Goal: Task Accomplishment & Management: Manage account settings

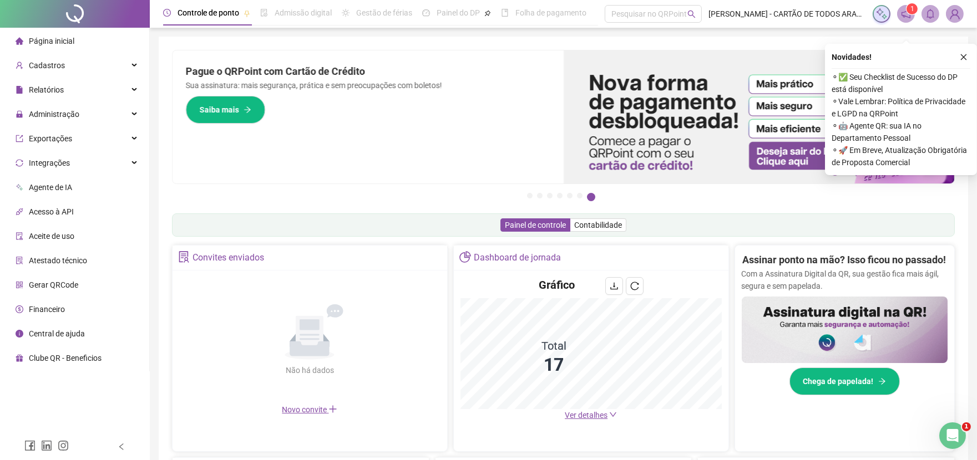
scroll to position [262, 0]
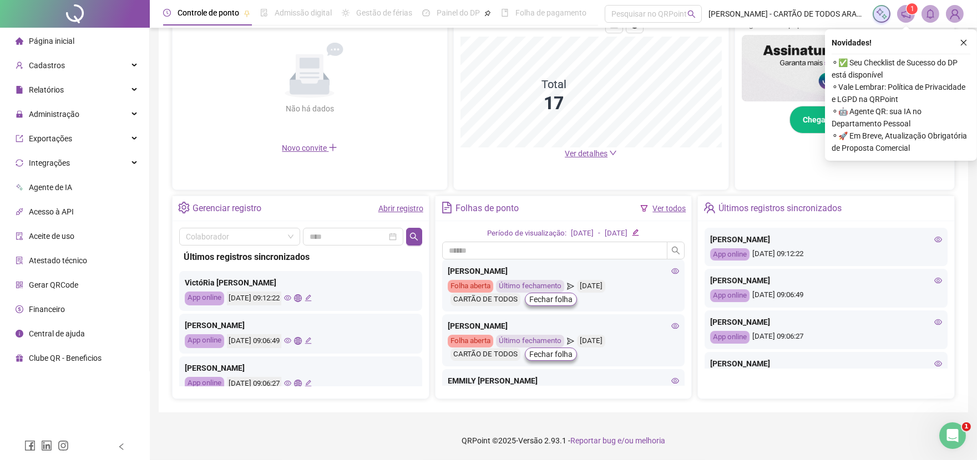
click at [397, 211] on link "Abrir registro" at bounding box center [400, 208] width 45 height 9
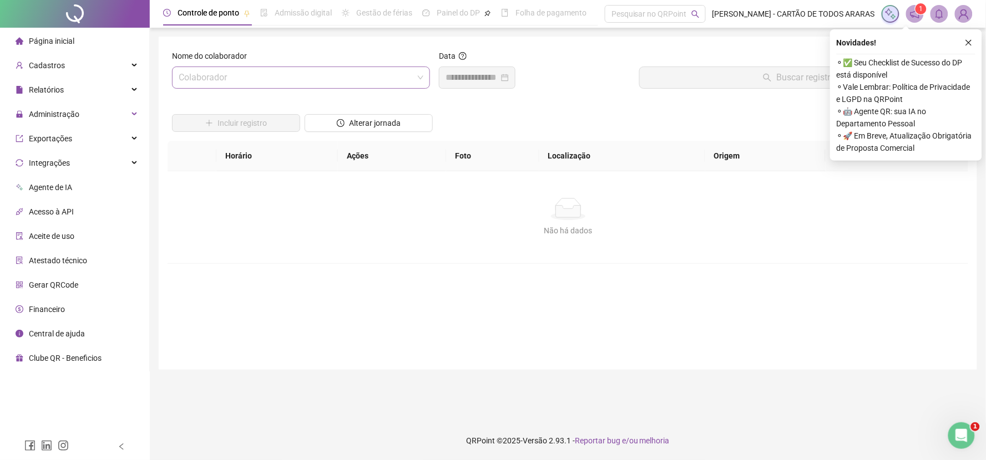
click at [292, 76] on input "search" at bounding box center [296, 77] width 235 height 21
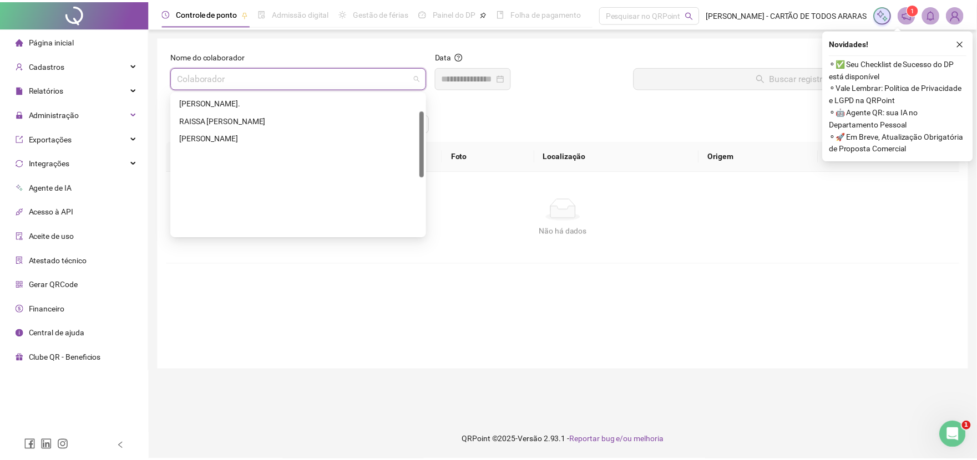
scroll to position [36, 0]
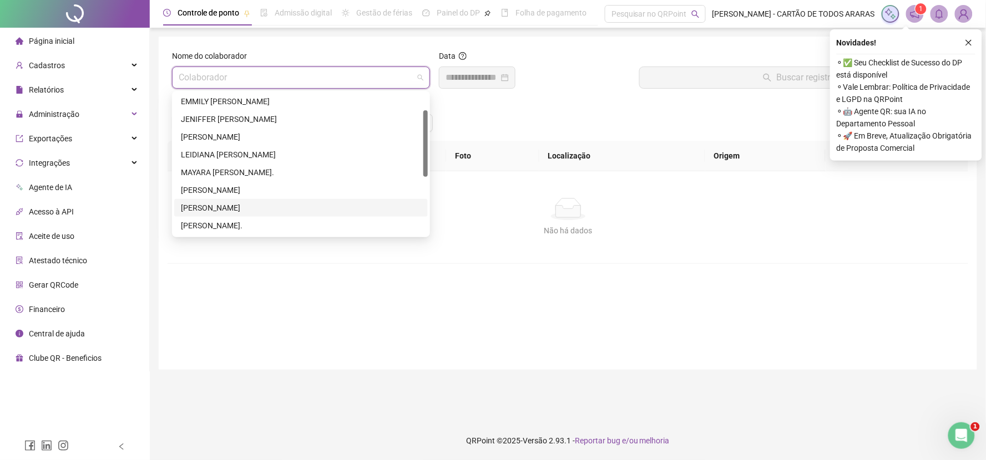
click at [268, 199] on div "[PERSON_NAME]" at bounding box center [300, 208] width 253 height 18
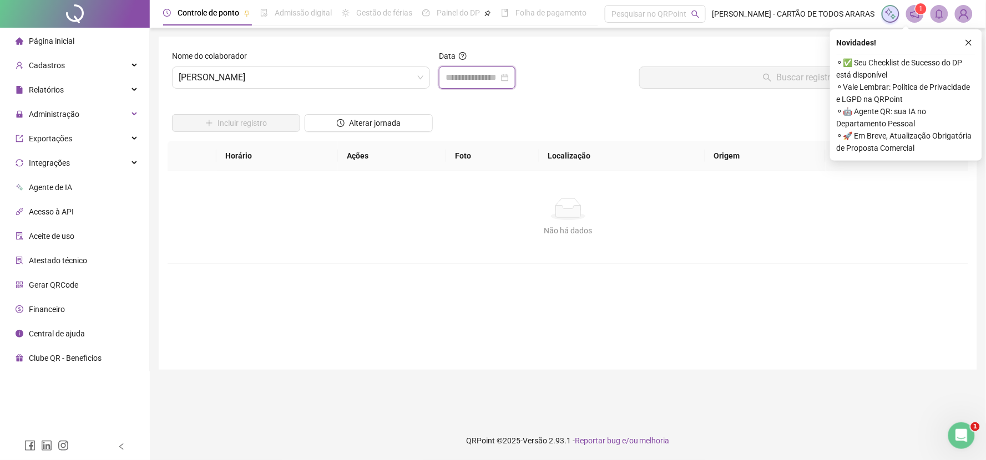
click at [458, 75] on input at bounding box center [471, 77] width 53 height 13
type input "**********"
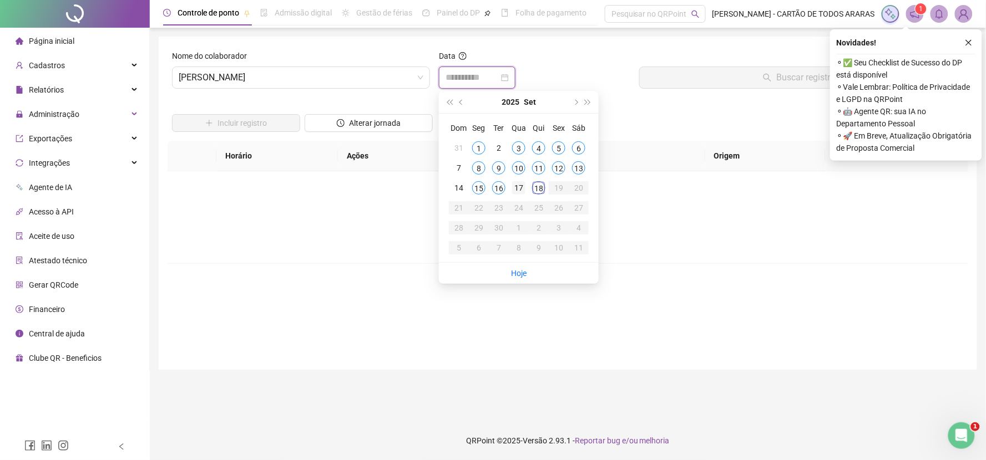
type input "**********"
click at [519, 187] on div "17" at bounding box center [518, 187] width 13 height 13
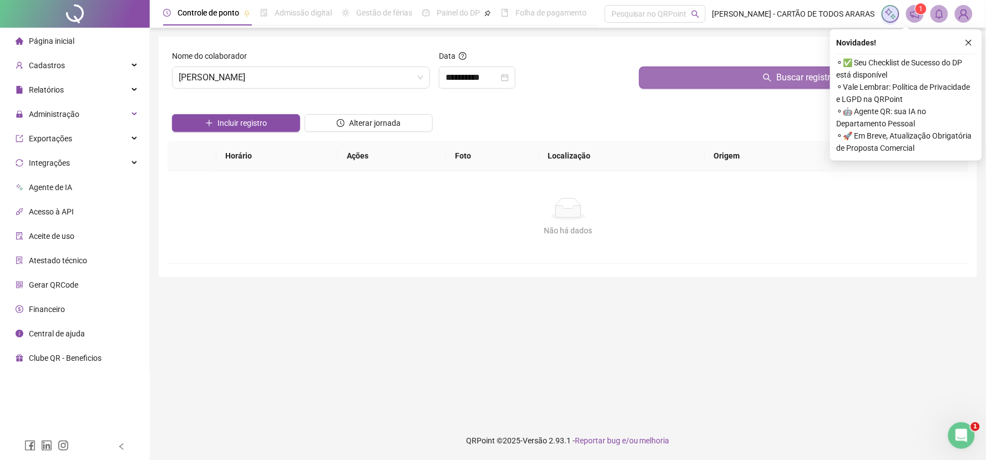
click at [736, 78] on button "Buscar registros" at bounding box center [801, 78] width 324 height 22
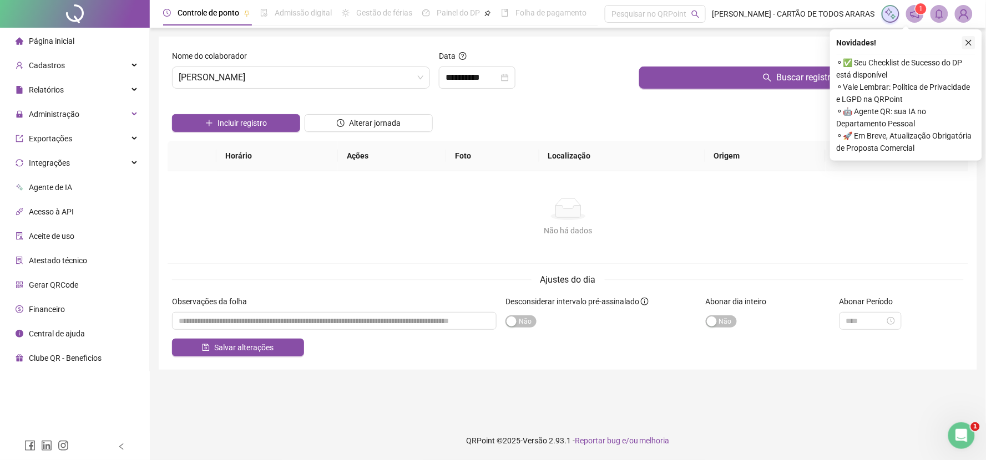
click at [974, 39] on button "button" at bounding box center [968, 42] width 13 height 13
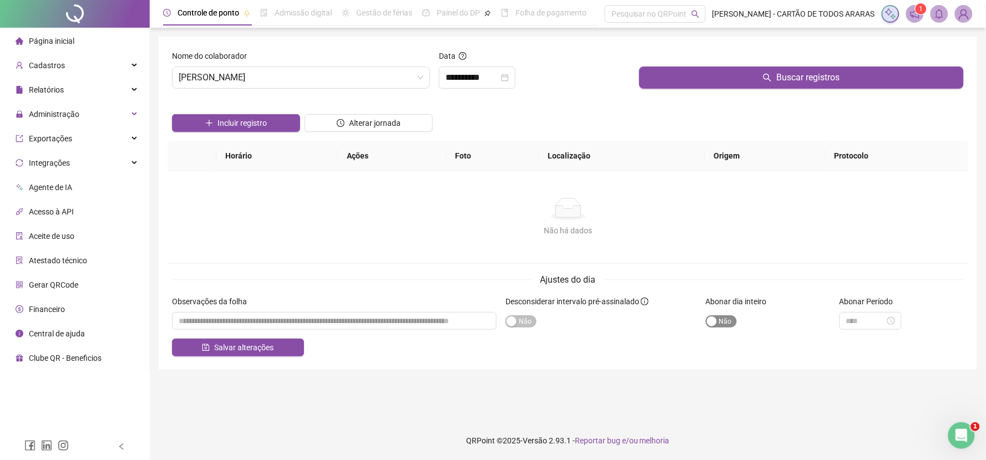
click at [734, 328] on span "Sim Não" at bounding box center [721, 322] width 31 height 12
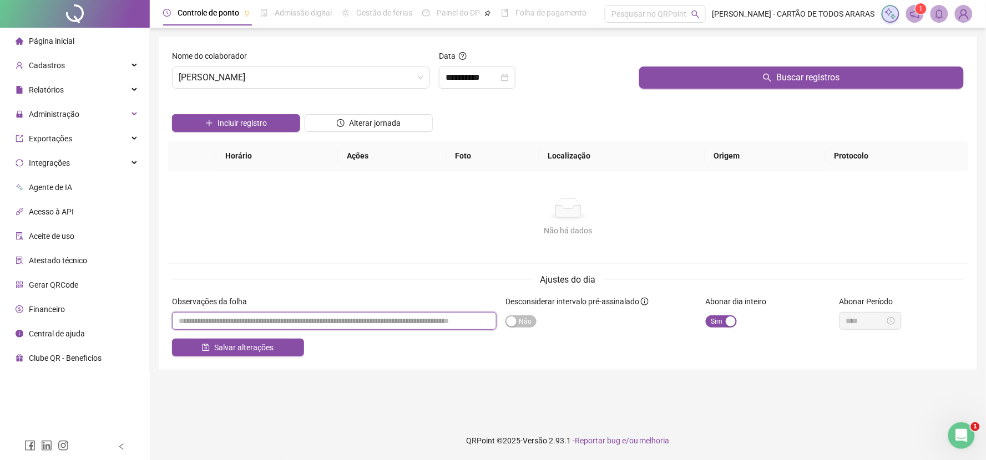
click at [331, 330] on input "textarea" at bounding box center [334, 321] width 324 height 18
type input "*"
type input "**********"
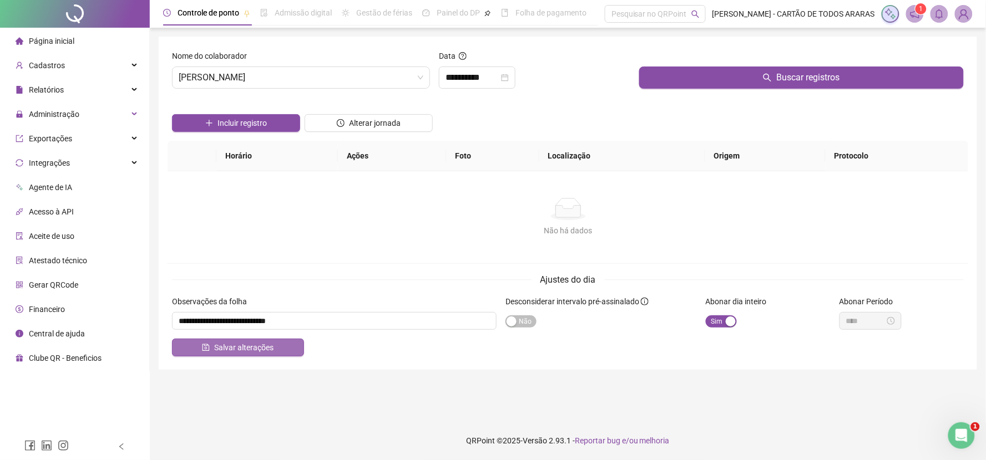
click at [286, 351] on button "Salvar alterações" at bounding box center [238, 348] width 132 height 18
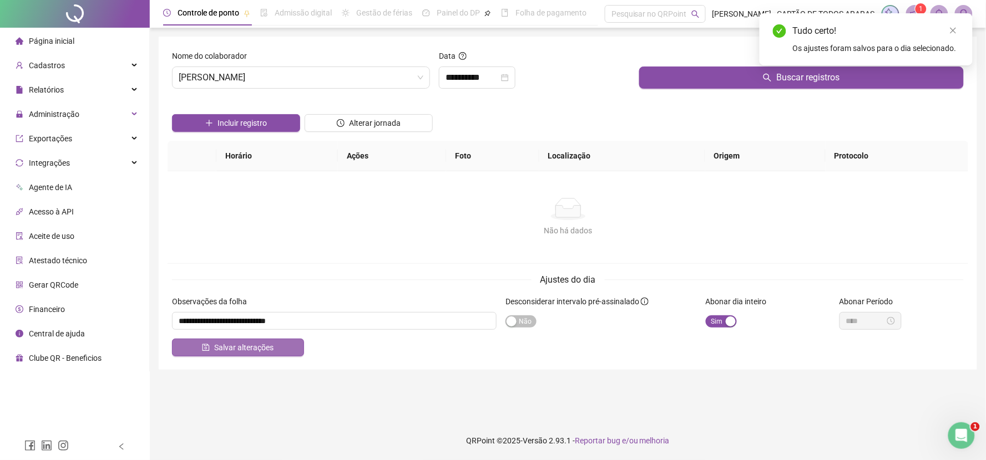
click at [286, 351] on button "Salvar alterações" at bounding box center [238, 348] width 132 height 18
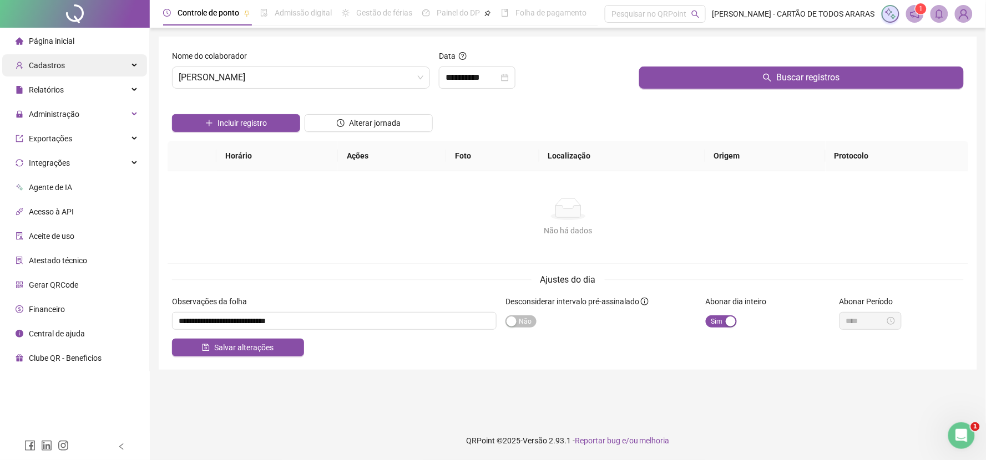
click at [53, 68] on span "Cadastros" at bounding box center [47, 65] width 36 height 9
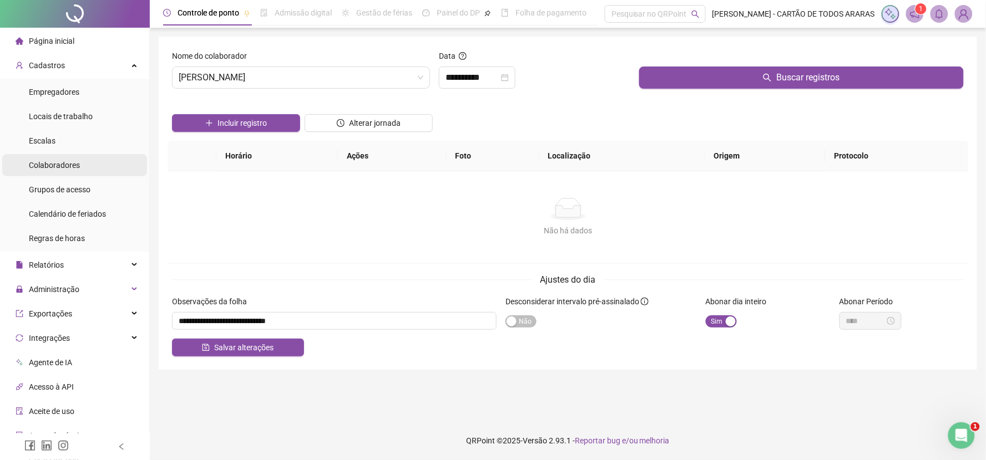
click at [63, 164] on span "Colaboradores" at bounding box center [54, 165] width 51 height 9
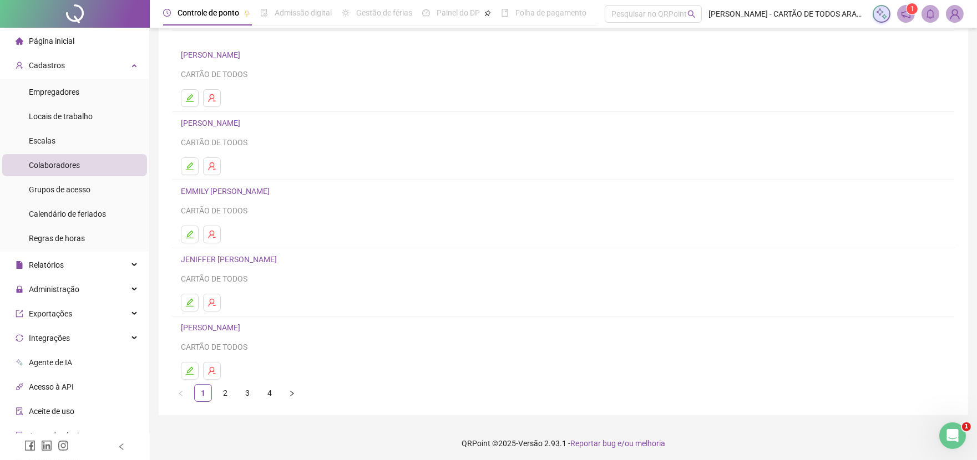
scroll to position [76, 0]
click at [227, 392] on link "2" at bounding box center [225, 390] width 17 height 17
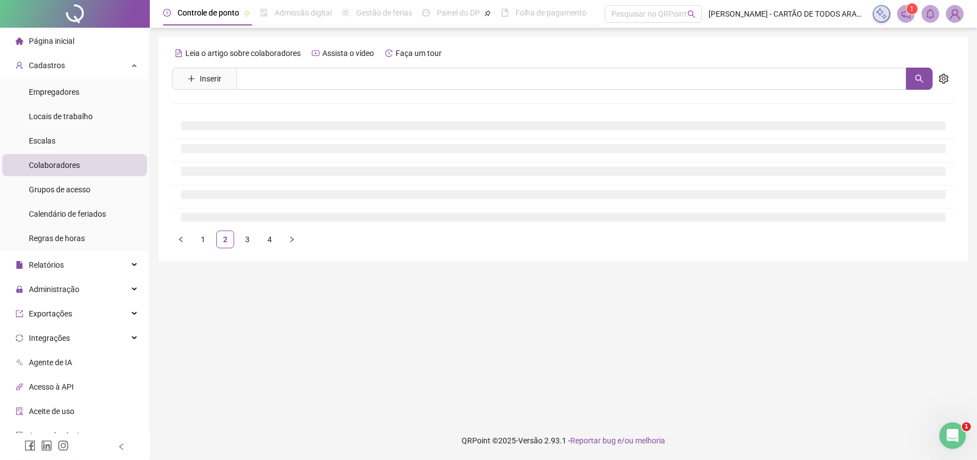
scroll to position [0, 0]
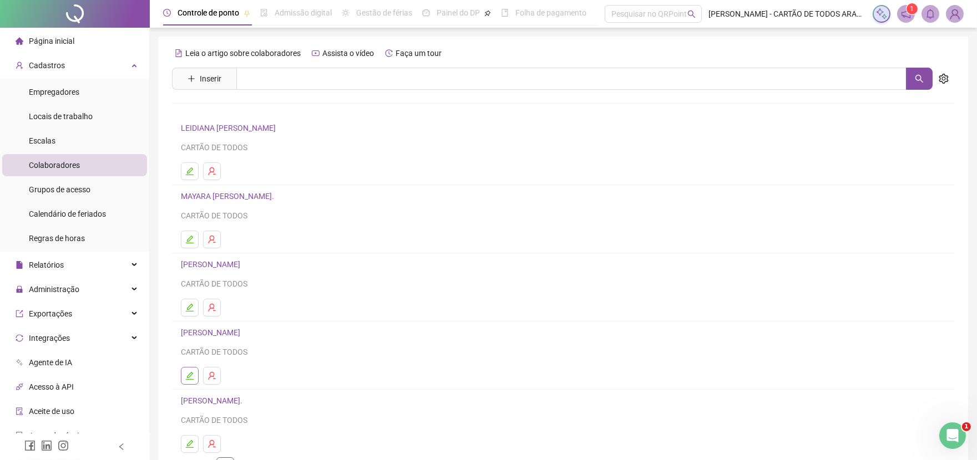
click at [190, 374] on icon "edit" at bounding box center [190, 376] width 8 height 8
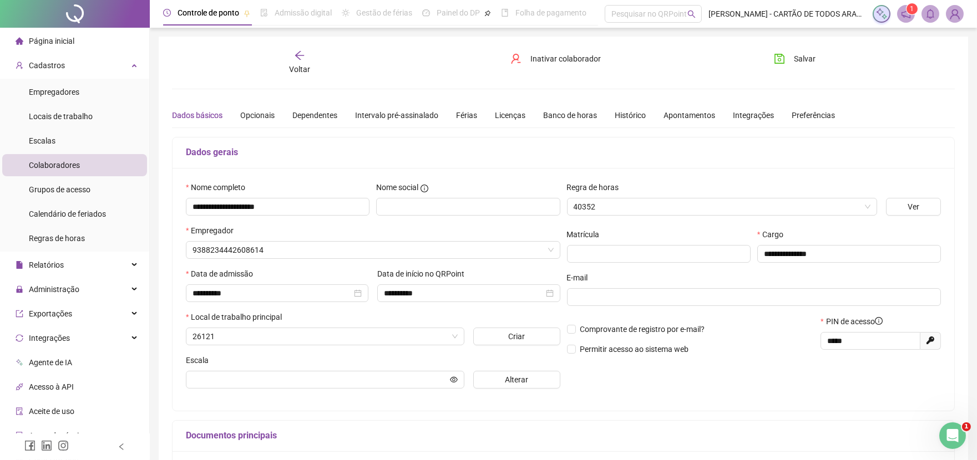
type input "**********"
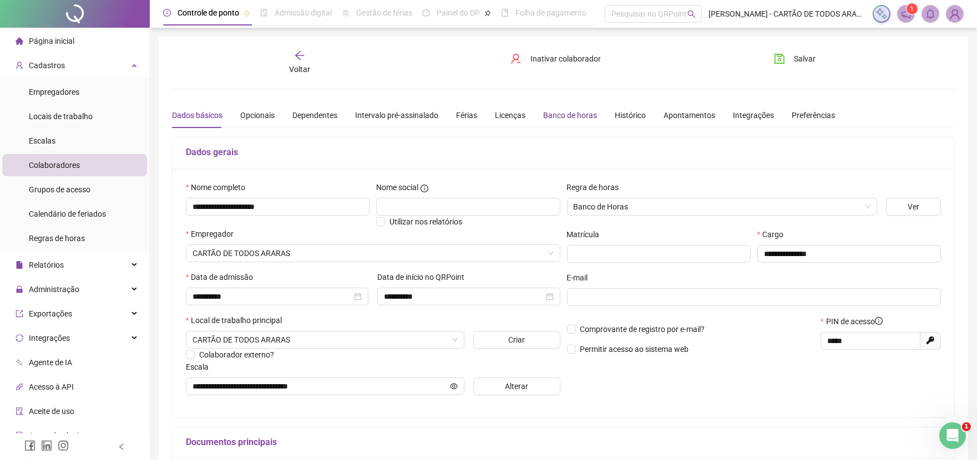
click at [560, 119] on div "Banco de horas" at bounding box center [570, 115] width 54 height 12
